Goal: Task Accomplishment & Management: Use online tool/utility

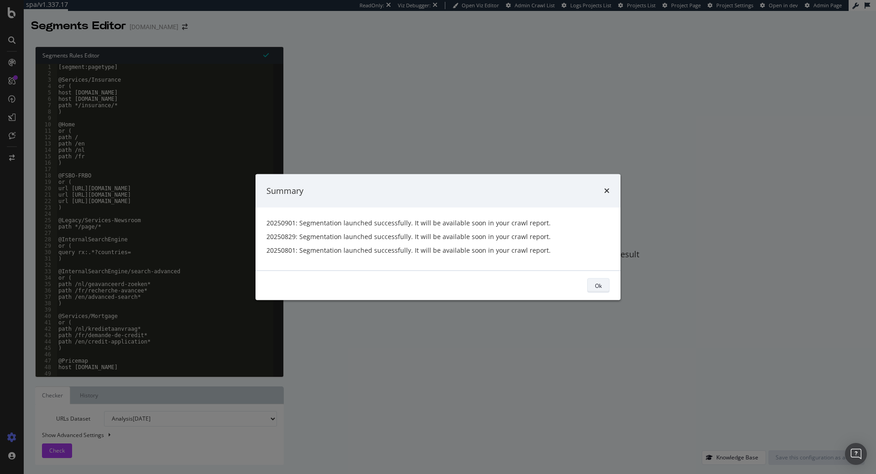
click at [594, 289] on button "Ok" at bounding box center [598, 285] width 22 height 15
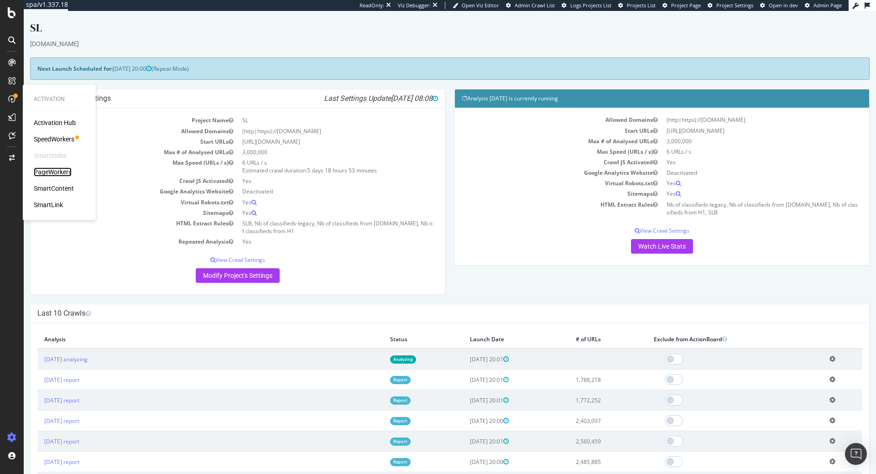
click at [44, 168] on div "PageWorkers" at bounding box center [53, 171] width 38 height 9
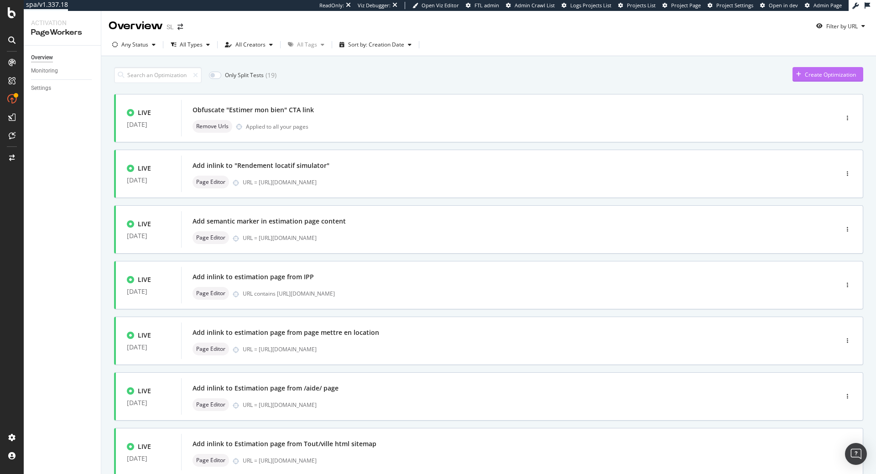
click at [810, 78] on div "Create Optimization" at bounding box center [830, 75] width 51 height 8
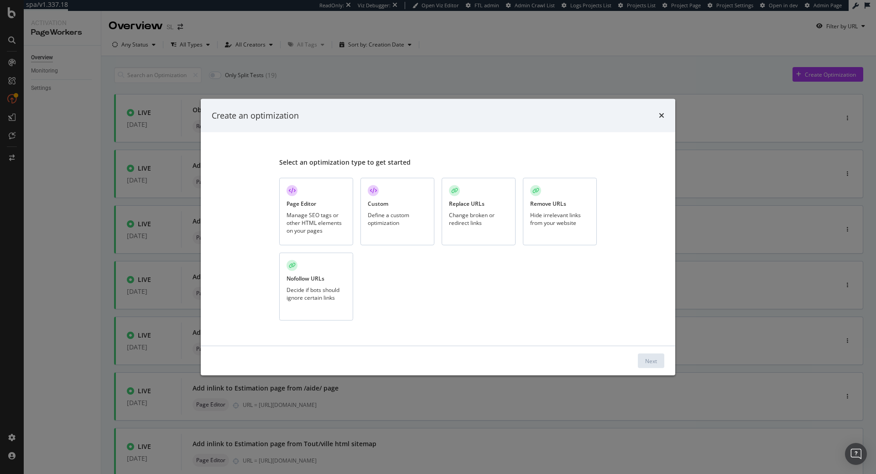
click at [297, 182] on div "Page Editor Manage SEO tags or other HTML elements on your pages" at bounding box center [316, 211] width 74 height 68
click at [657, 363] on button "Next" at bounding box center [651, 360] width 26 height 15
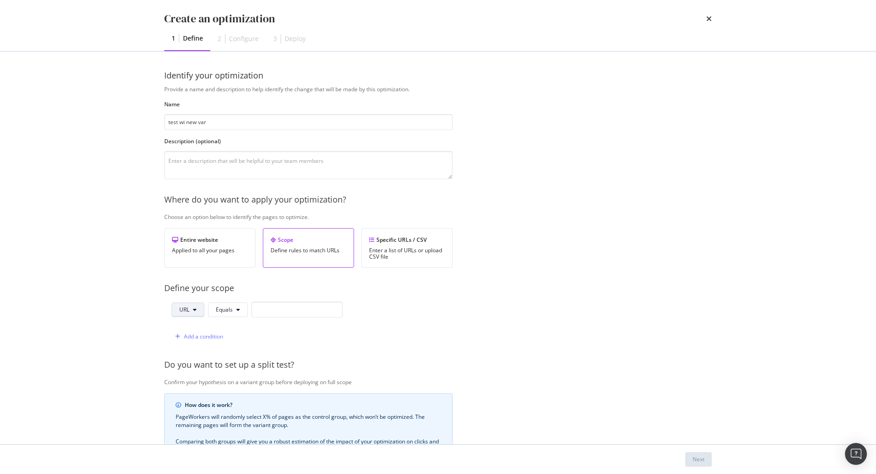
type input "test wi new var"
click at [200, 312] on button "URL" at bounding box center [187, 309] width 33 height 15
click at [191, 379] on span "Path" at bounding box center [195, 378] width 32 height 8
click at [238, 310] on icon "modal" at bounding box center [240, 309] width 4 height 5
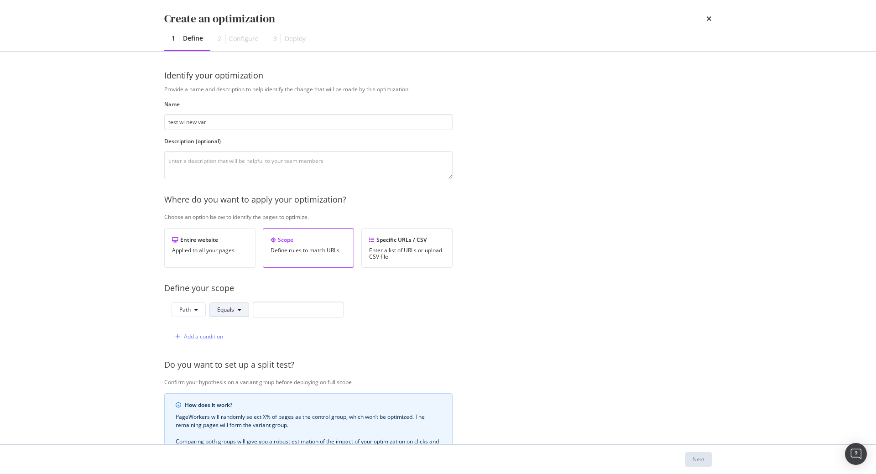
click at [238, 310] on icon "modal" at bounding box center [240, 309] width 4 height 5
click at [238, 154] on span "Starts With" at bounding box center [244, 157] width 54 height 8
click at [302, 307] on input "modal" at bounding box center [309, 309] width 91 height 16
type input "/"
click at [700, 461] on div "Next" at bounding box center [698, 459] width 12 height 8
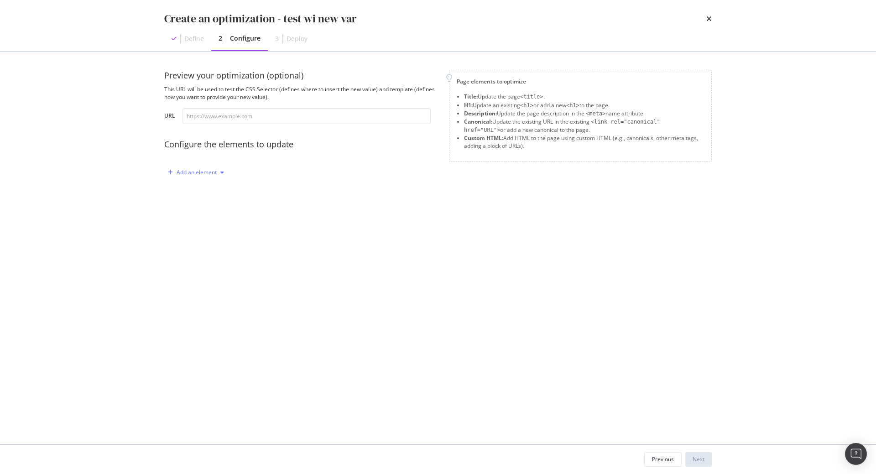
click at [184, 178] on div "Add an element" at bounding box center [195, 173] width 63 height 14
click at [211, 195] on div "Title" at bounding box center [201, 189] width 62 height 11
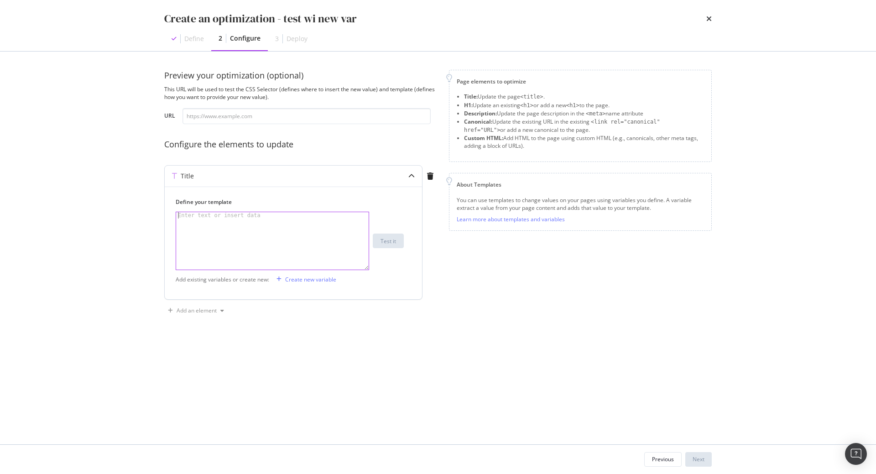
click at [295, 226] on div "modal" at bounding box center [272, 247] width 192 height 70
click at [287, 255] on div "modal" at bounding box center [272, 247] width 192 height 70
paste textarea "$currentTitle"
type textarea "{{ $currentTitle }}"
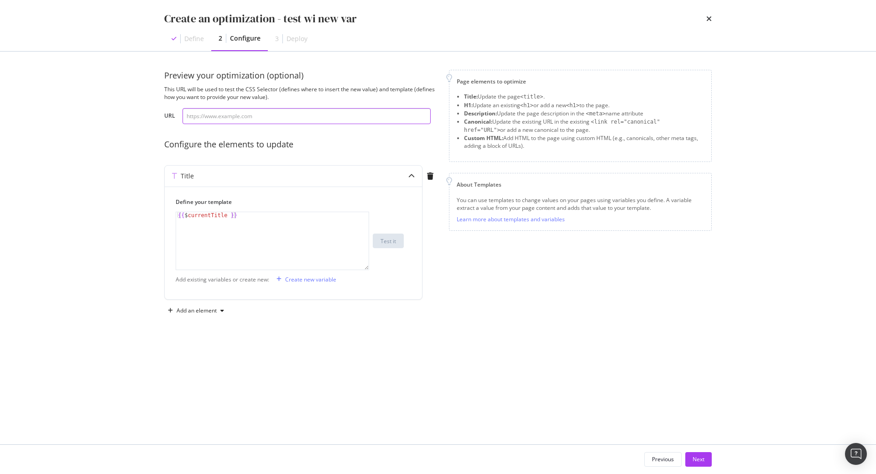
click at [269, 119] on input "modal" at bounding box center [306, 116] width 248 height 16
paste input "https://www.seloger.com/immobilier/auvergne.htm"
type input "https://www.seloger.com/immobilier/auvergne.htm"
click at [378, 243] on button "Test it" at bounding box center [388, 241] width 31 height 15
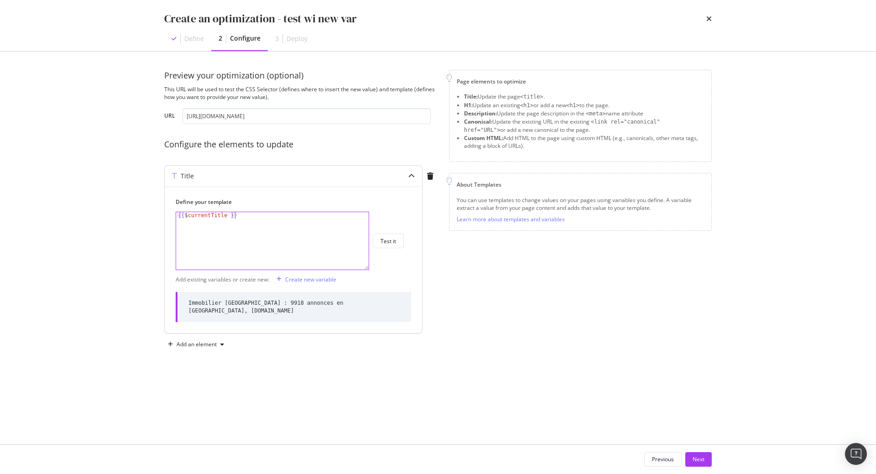
click at [268, 250] on div "{{ $ currentTitle }}" at bounding box center [272, 247] width 192 height 70
paste textarea "H1"
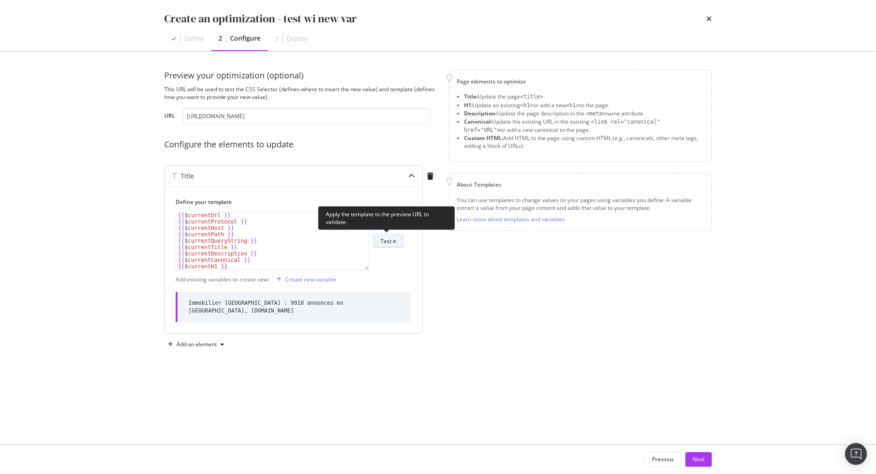
click at [387, 236] on div "Test it" at bounding box center [388, 240] width 16 height 13
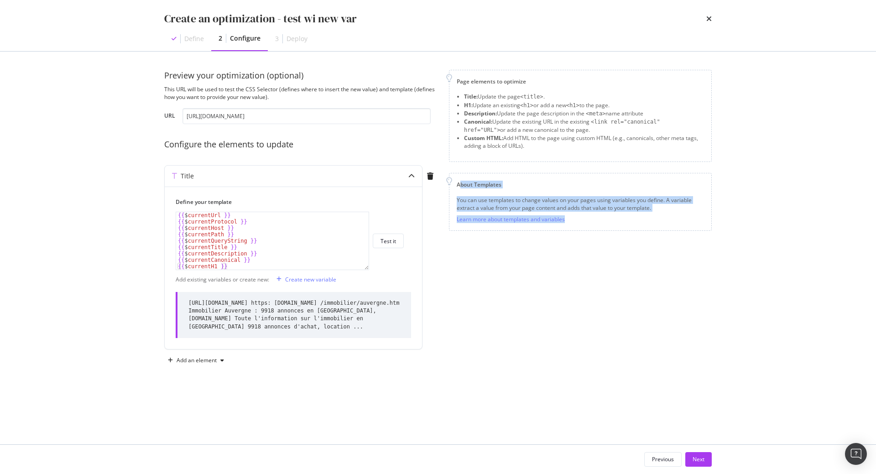
drag, startPoint x: 460, startPoint y: 184, endPoint x: 572, endPoint y: 226, distance: 119.4
click at [572, 226] on div "About Templates You can use templates to change values on your pages using vari…" at bounding box center [580, 202] width 263 height 58
click at [579, 223] on div "You can use templates to change values on your pages using variables you define…" at bounding box center [580, 209] width 247 height 27
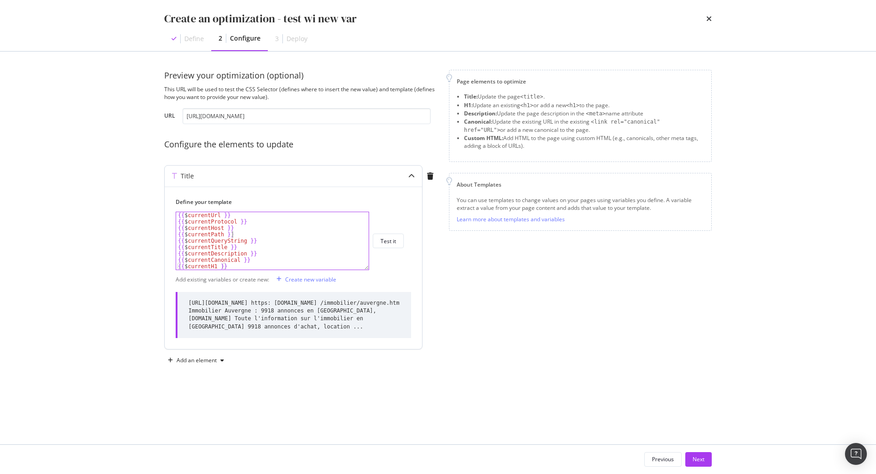
click at [276, 237] on div "{{ $ currentUrl }} {{ $ currentProtocol }} {{ $ currentHost }} {{ $ currentPath…" at bounding box center [272, 247] width 192 height 70
click at [212, 359] on div "Add an element" at bounding box center [197, 360] width 40 height 5
click at [271, 245] on div "{{ $ currentUrl }} {{ $ currentProtocol }} {{ $ currentHost }} {{ $ currentPath…" at bounding box center [272, 247] width 192 height 70
click at [590, 270] on div "Page elements to optimize Title: Update the page <title> . H1: Update an existi…" at bounding box center [580, 218] width 263 height 297
click at [293, 234] on div "{{ $ currentUrl }} {{ $ currentProtocol }} {{ $ currentHost }} {{ $ currentPath…" at bounding box center [272, 247] width 192 height 70
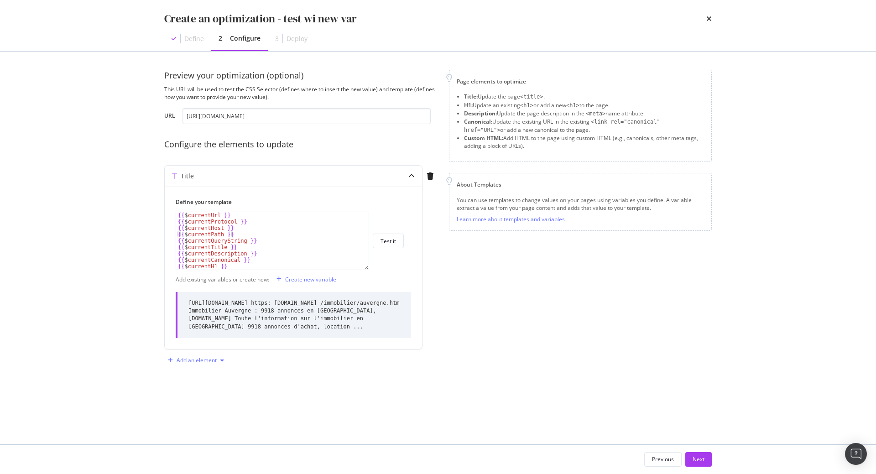
click at [214, 361] on div "Add an element" at bounding box center [197, 360] width 40 height 5
click at [312, 382] on div "Preview your optimization (optional) This URL will be used to test the CSS Sele…" at bounding box center [437, 228] width 547 height 316
click at [258, 225] on div "{{ $ currentUrl }} {{ $ currentProtocol }} {{ $ currentHost }} {{ $ currentPath…" at bounding box center [272, 247] width 192 height 70
click at [294, 250] on div "{{ $ currentUrl }} {{ $ currentProtocol }} {{ $ currentHost }} {{ $ currentPath…" at bounding box center [272, 247] width 192 height 70
type textarea "{{ $currentTitle }}"
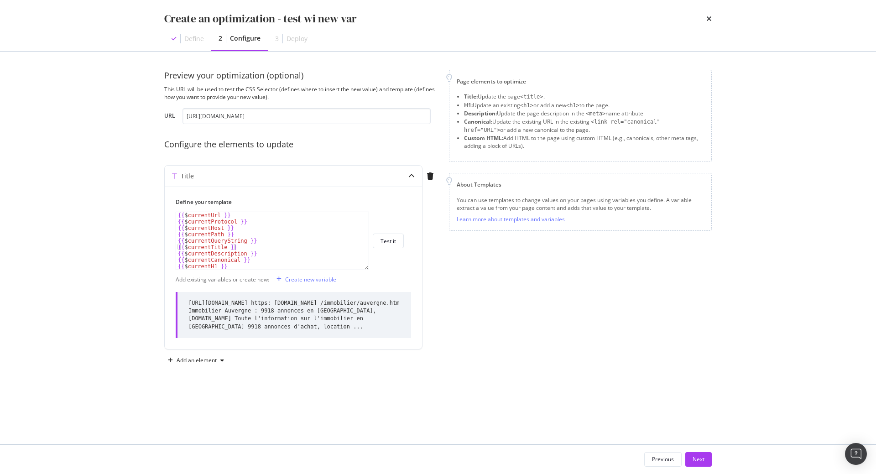
drag, startPoint x: 471, startPoint y: 152, endPoint x: 665, endPoint y: 331, distance: 263.7
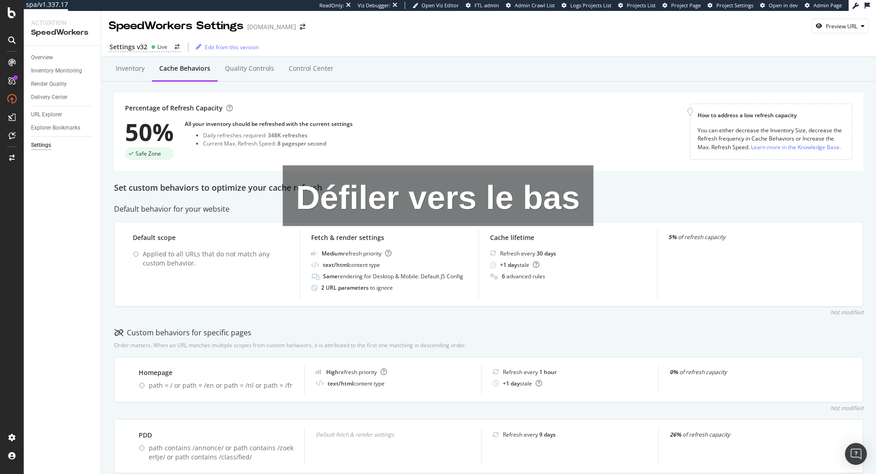
scroll to position [376, 0]
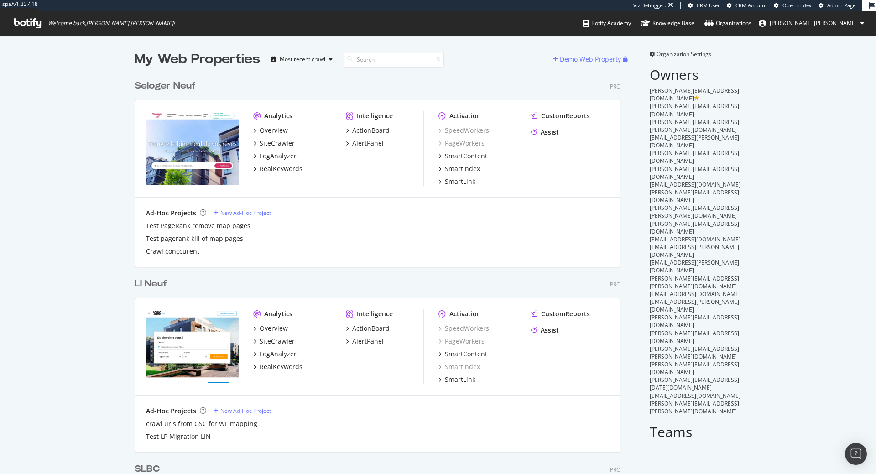
scroll to position [474, 876]
